Goal: Task Accomplishment & Management: Use online tool/utility

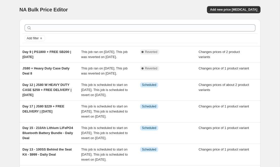
click at [233, 3] on div "NA Bulk Price Editor. This page is ready NA Bulk Price Editor Add new price [ME…" at bounding box center [140, 9] width 241 height 19
click at [233, 4] on div "NA Bulk Price Editor. This page is ready NA Bulk Price Editor Add new price [ME…" at bounding box center [140, 9] width 241 height 19
click at [233, 10] on span "Add new price [MEDICAL_DATA]" at bounding box center [233, 10] width 47 height 4
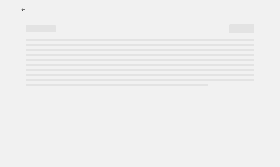
select select "percentage"
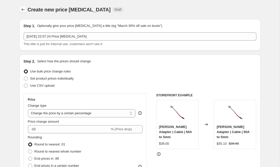
click at [22, 9] on icon "Price change jobs" at bounding box center [22, 9] width 3 height 3
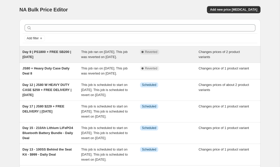
click at [163, 59] on div "Complete Reverted" at bounding box center [169, 54] width 59 height 10
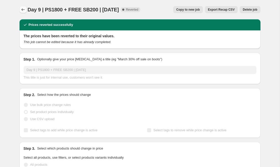
drag, startPoint x: 122, startPoint y: 9, endPoint x: 25, endPoint y: 12, distance: 96.7
click at [25, 12] on div "Day 9 | PS1800 + FREE SB200 | [DATE] Complete Reverted Copy to new job Export R…" at bounding box center [140, 9] width 241 height 7
copy span "Day 9 | PS1800 + FREE SB200 | [DATE]"
click at [23, 11] on icon "Price change jobs" at bounding box center [23, 9] width 5 height 5
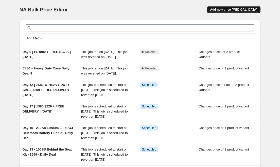
click at [223, 6] on button "Add new price [MEDICAL_DATA]" at bounding box center [233, 9] width 53 height 7
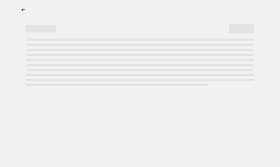
select select "percentage"
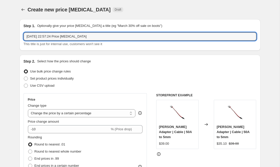
drag, startPoint x: 98, startPoint y: 36, endPoint x: -3, endPoint y: 36, distance: 101.5
click at [0, 36] on html "Home Settings Plans Skip to content Create new price [MEDICAL_DATA]. This page …" at bounding box center [140, 83] width 280 height 167
paste input "Day 9 | PS1800 + FREE SB200 | [DATE]"
click at [35, 36] on input "Day 9 | PS1800 + FREE SB200 | [DATE]" at bounding box center [140, 36] width 233 height 8
drag, startPoint x: 51, startPoint y: 36, endPoint x: 40, endPoint y: 36, distance: 11.2
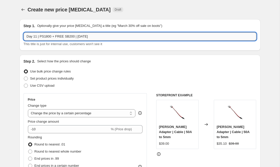
click at [40, 36] on input "Day 11 | PS1800 + FREE SB200 | [DATE]" at bounding box center [140, 36] width 233 height 8
drag, startPoint x: 69, startPoint y: 36, endPoint x: 60, endPoint y: 36, distance: 9.1
click at [60, 36] on input "Day 11 | IF40 + FREE SB200 | [DATE]" at bounding box center [140, 36] width 233 height 8
click at [95, 36] on input "Day 11 | IF40 + SLIDE + COVER | [DATE]" at bounding box center [140, 36] width 233 height 8
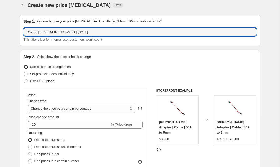
scroll to position [5, 0]
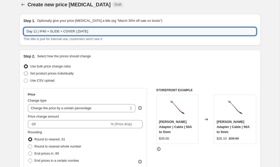
type input "Day 11 | IF40 + SLIDE + COVER | [DATE]"
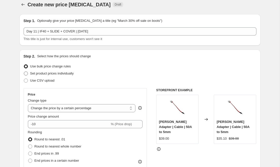
click at [61, 75] on span "Set product prices individually" at bounding box center [52, 74] width 44 height 4
click at [24, 72] on input "Set product prices individually" at bounding box center [24, 72] width 0 height 0
radio input "true"
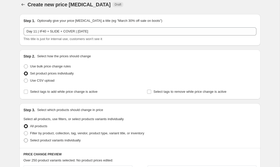
click at [57, 140] on span "Select product variants individually" at bounding box center [55, 141] width 51 height 4
click at [24, 139] on input "Select product variants individually" at bounding box center [24, 139] width 0 height 0
radio input "true"
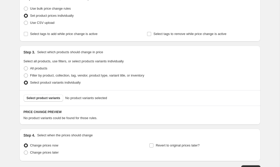
scroll to position [64, 0]
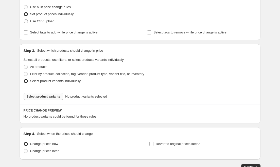
click at [54, 94] on button "Select product variants" at bounding box center [44, 96] width 40 height 7
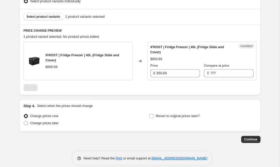
scroll to position [151, 0]
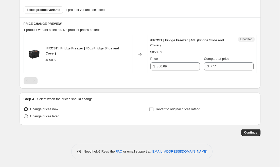
click at [51, 118] on span "Change prices later" at bounding box center [44, 116] width 29 height 4
click at [24, 115] on input "Change prices later" at bounding box center [24, 114] width 0 height 0
radio input "true"
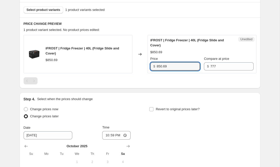
drag, startPoint x: 171, startPoint y: 66, endPoint x: 151, endPoint y: 66, distance: 19.5
click at [158, 66] on input "850.69" at bounding box center [178, 66] width 43 height 8
type input "721.69"
click at [149, 92] on div "Step 1. Optionally give your price [MEDICAL_DATA] a title (eg "March 30% off sa…" at bounding box center [137, 43] width 245 height 359
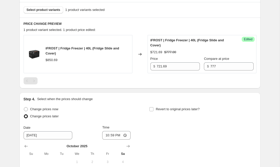
scroll to position [160, 0]
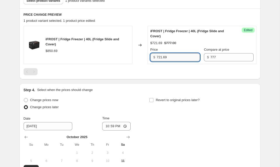
click at [173, 58] on input "721.69" at bounding box center [178, 57] width 43 height 8
click at [160, 84] on div "Step 4. Select when the prices should change Change prices now Change prices la…" at bounding box center [140, 143] width 241 height 119
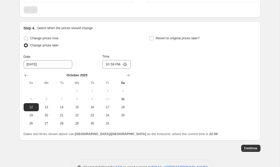
scroll to position [238, 0]
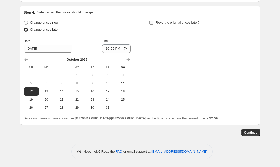
click at [152, 20] on label "Revert to original prices later?" at bounding box center [174, 22] width 51 height 7
click at [152, 21] on input "Revert to original prices later?" at bounding box center [151, 23] width 4 height 4
checkbox input "true"
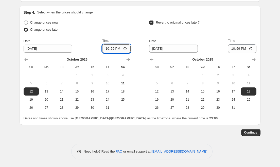
click at [106, 48] on input "22:59" at bounding box center [116, 48] width 28 height 9
click at [116, 50] on input "12:00" at bounding box center [116, 48] width 28 height 9
type input "00:00"
click at [175, 51] on input "[DATE]" at bounding box center [173, 49] width 49 height 8
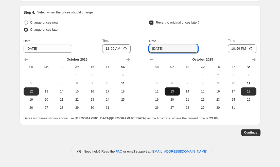
click at [172, 91] on span "13" at bounding box center [172, 92] width 11 height 4
type input "[DATE]"
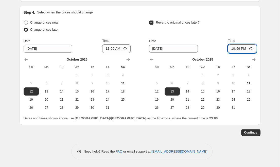
click at [232, 49] on input "22:59" at bounding box center [242, 48] width 28 height 9
click at [243, 48] on input "12:00" at bounding box center [242, 48] width 28 height 9
type input "00:00"
click at [254, 134] on span "Continue" at bounding box center [250, 133] width 13 height 4
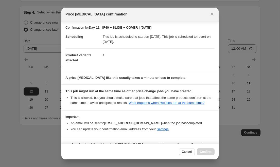
scroll to position [19, 0]
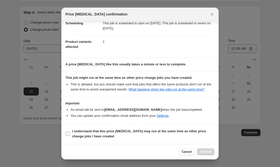
click at [91, 133] on b "I understand that this price [MEDICAL_DATA] may run at the same time as other p…" at bounding box center [139, 133] width 134 height 9
click at [70, 133] on input "I understand that this price [MEDICAL_DATA] may run at the same time as other p…" at bounding box center [68, 134] width 4 height 4
checkbox input "true"
click at [206, 152] on span "Confirm" at bounding box center [206, 152] width 12 height 4
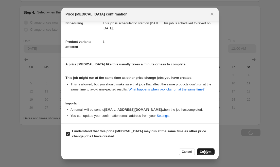
scroll to position [238, 0]
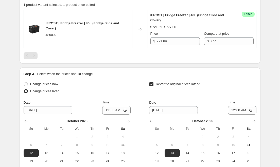
scroll to position [186, 0]
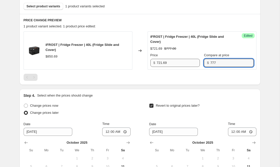
drag, startPoint x: 228, startPoint y: 65, endPoint x: 170, endPoint y: 62, distance: 57.7
click at [170, 62] on div "Price $ 721.69 Compare at price $ 777" at bounding box center [202, 60] width 103 height 14
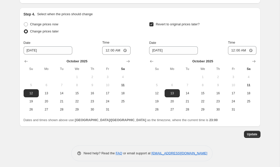
scroll to position [269, 0]
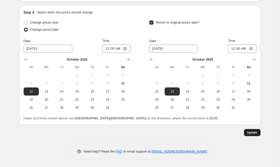
type input "850.69"
click at [251, 134] on span "Update" at bounding box center [252, 133] width 10 height 4
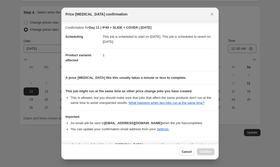
scroll to position [19, 0]
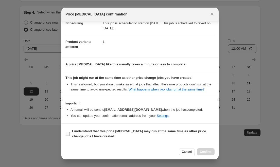
click at [102, 134] on span "I understand that this price [MEDICAL_DATA] may run at the same time as other p…" at bounding box center [143, 134] width 143 height 10
click at [70, 134] on input "I understand that this price [MEDICAL_DATA] may run at the same time as other p…" at bounding box center [68, 134] width 4 height 4
checkbox input "true"
click at [211, 150] on span "Confirm" at bounding box center [206, 152] width 12 height 4
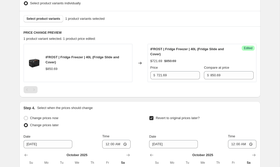
scroll to position [143, 0]
